Goal: Information Seeking & Learning: Learn about a topic

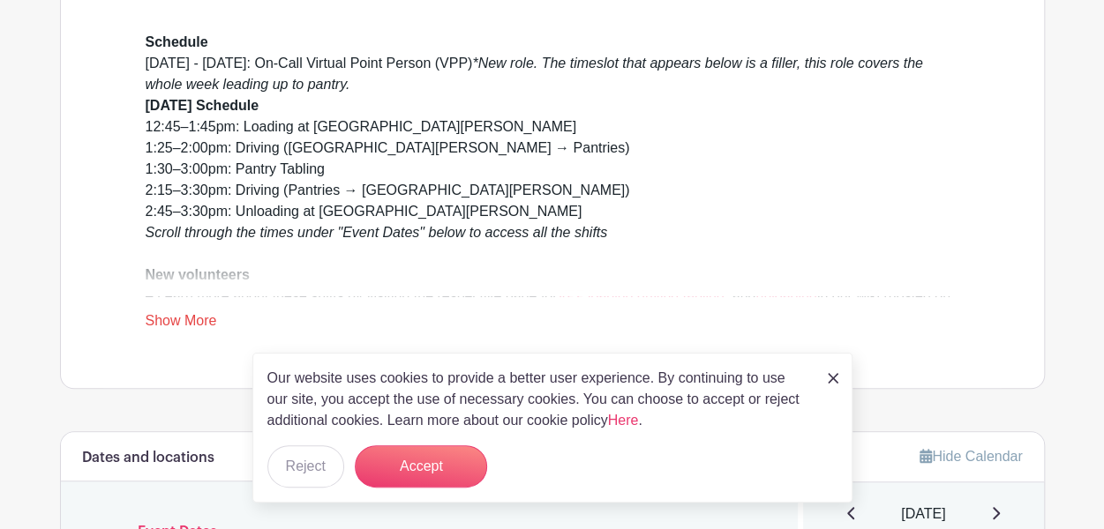
scroll to position [529, 0]
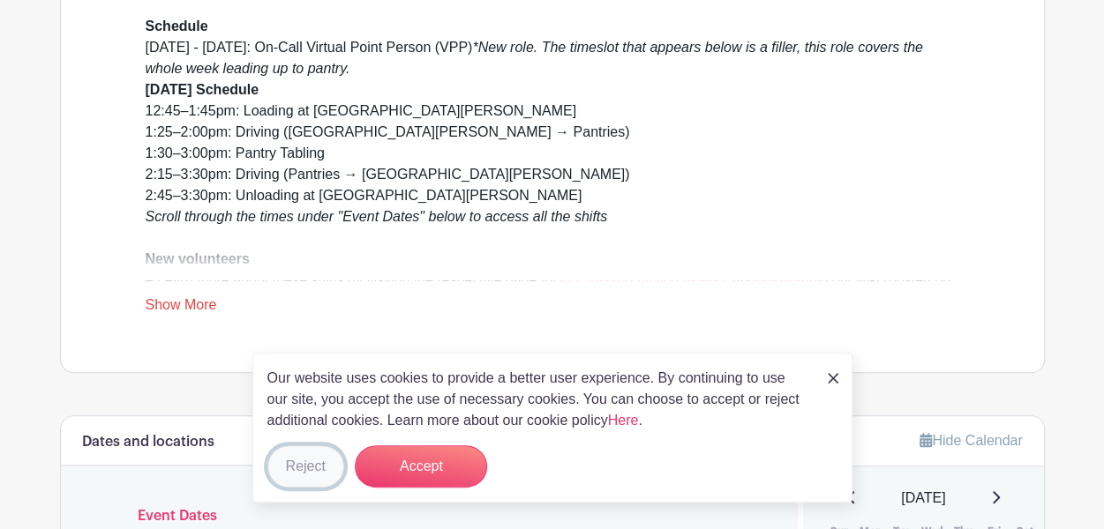
click at [311, 468] on button "Reject" at bounding box center [305, 467] width 77 height 42
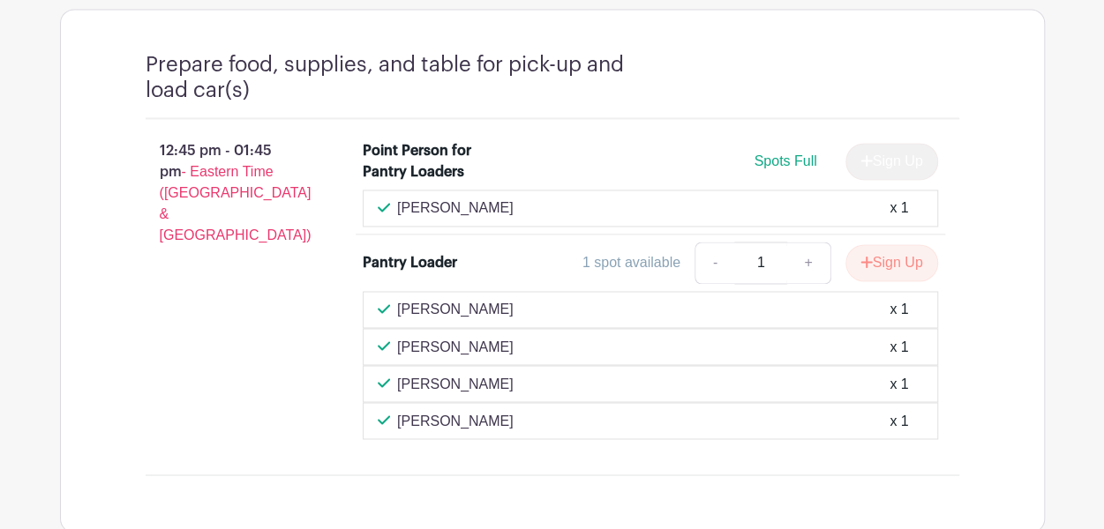
scroll to position [1323, 0]
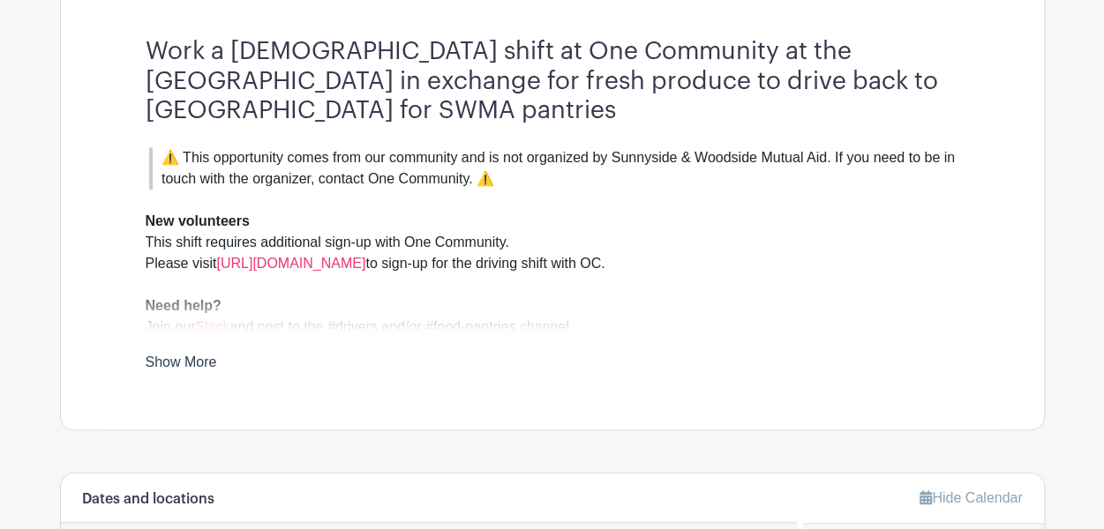
scroll to position [529, 0]
